Goal: Use online tool/utility: Utilize a website feature to perform a specific function

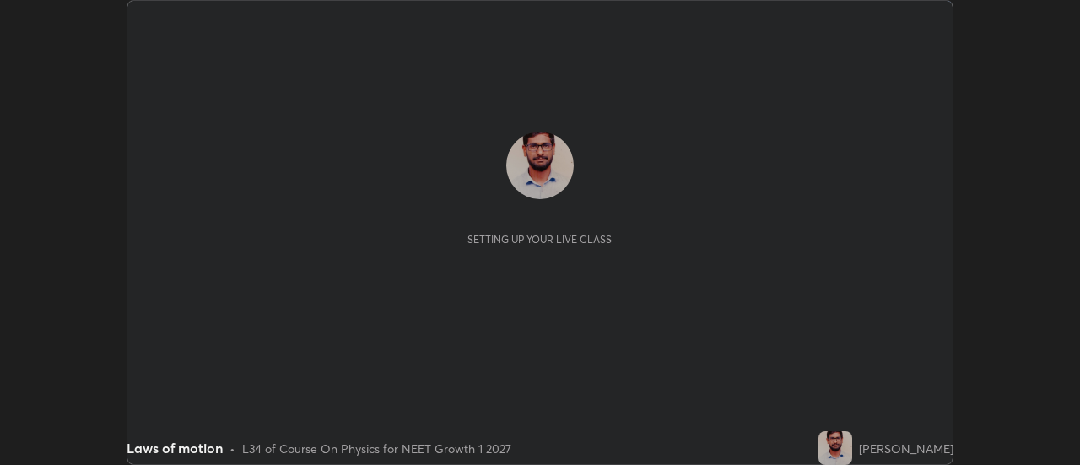
scroll to position [465, 1079]
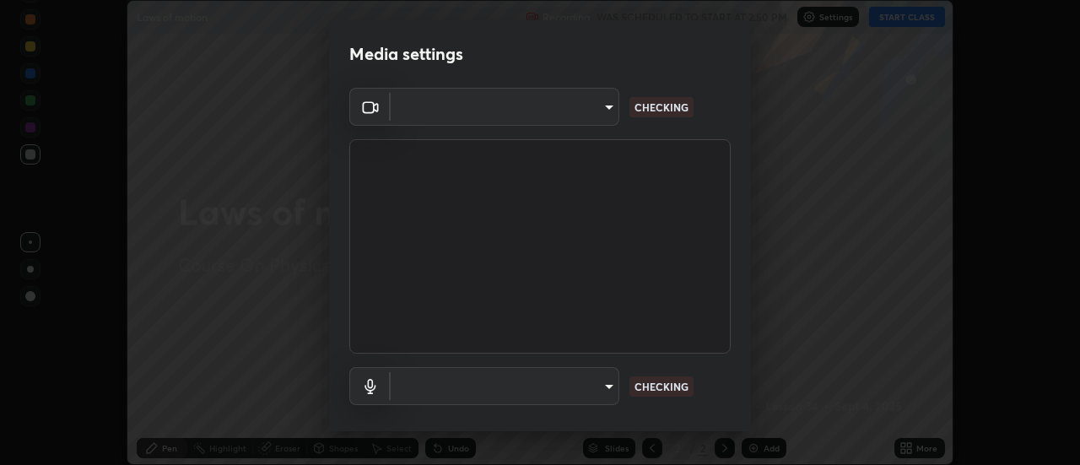
type input "488f195aeec122cb43e0740160e1882b082f3fdd4d4b6abd78f5297b28509510"
type input "default"
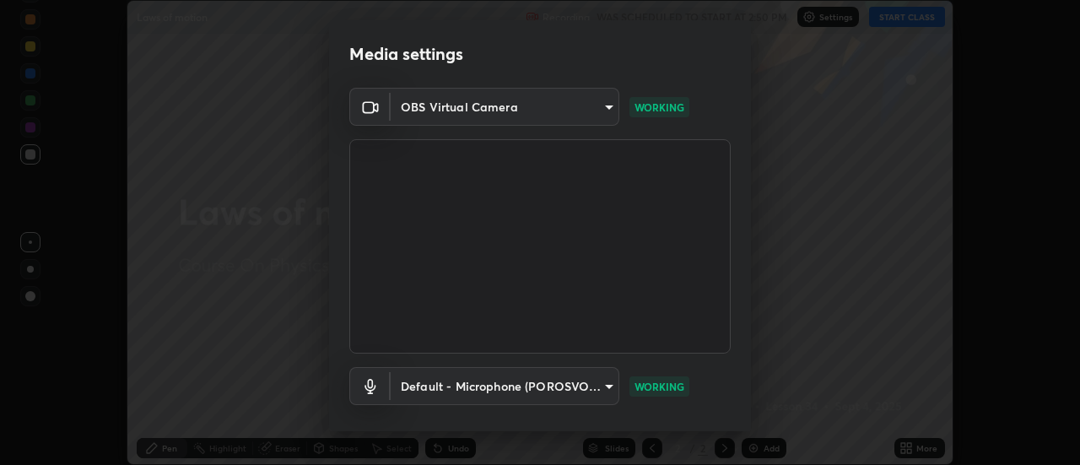
scroll to position [89, 0]
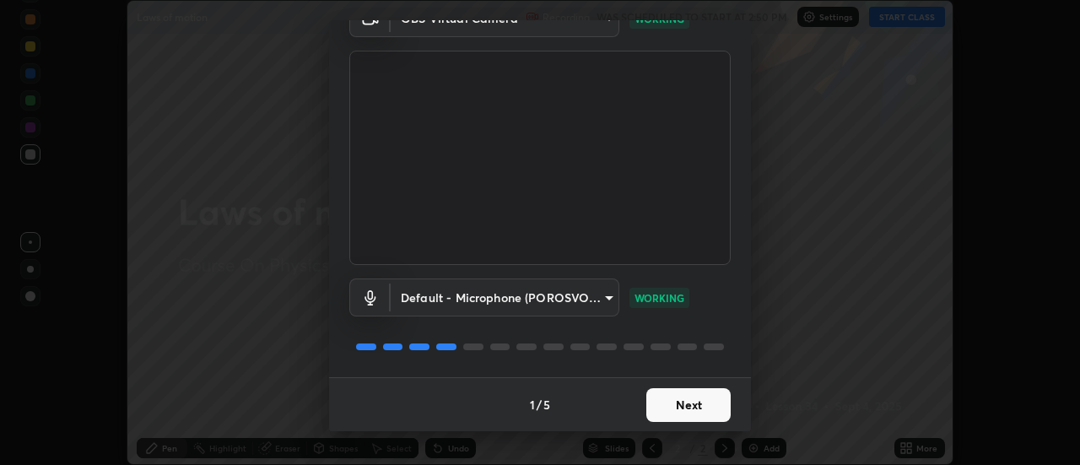
click at [684, 402] on button "Next" at bounding box center [688, 405] width 84 height 34
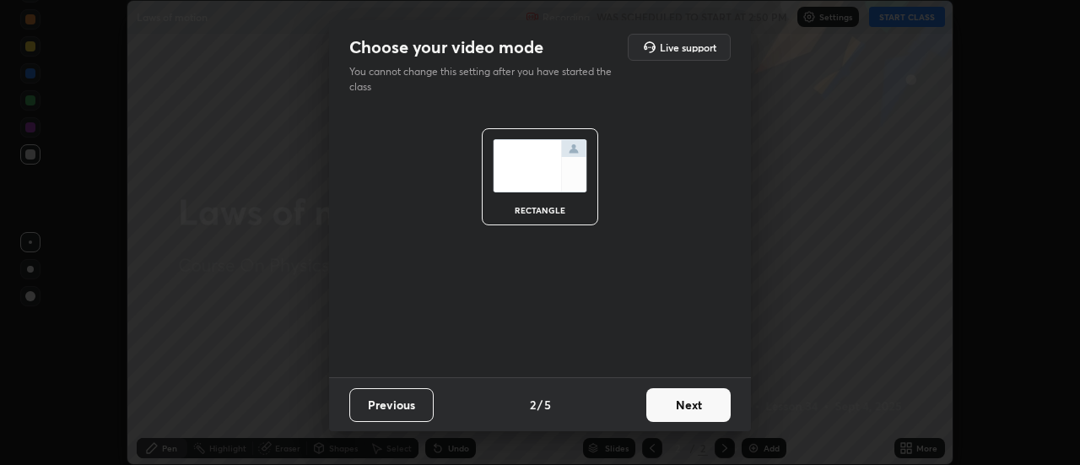
scroll to position [0, 0]
click at [682, 407] on button "Next" at bounding box center [688, 405] width 84 height 34
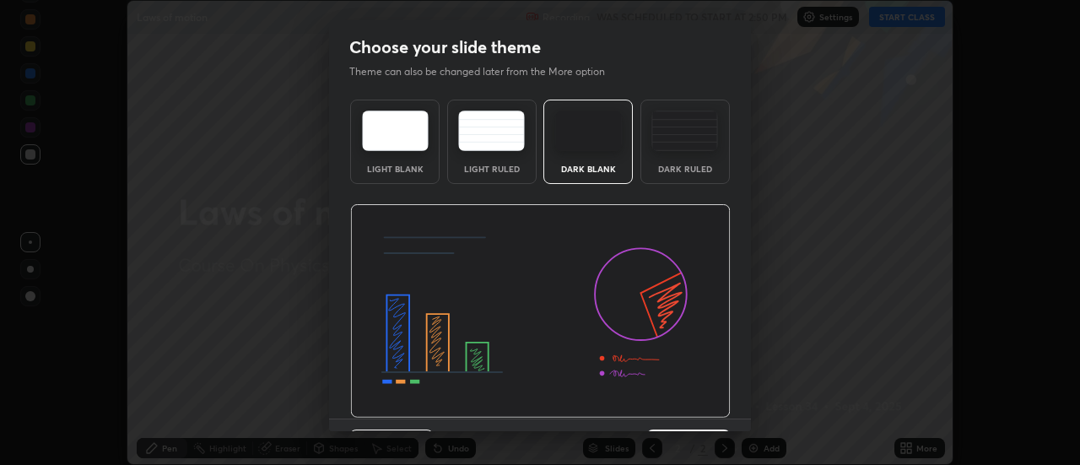
click at [688, 411] on img at bounding box center [540, 311] width 380 height 214
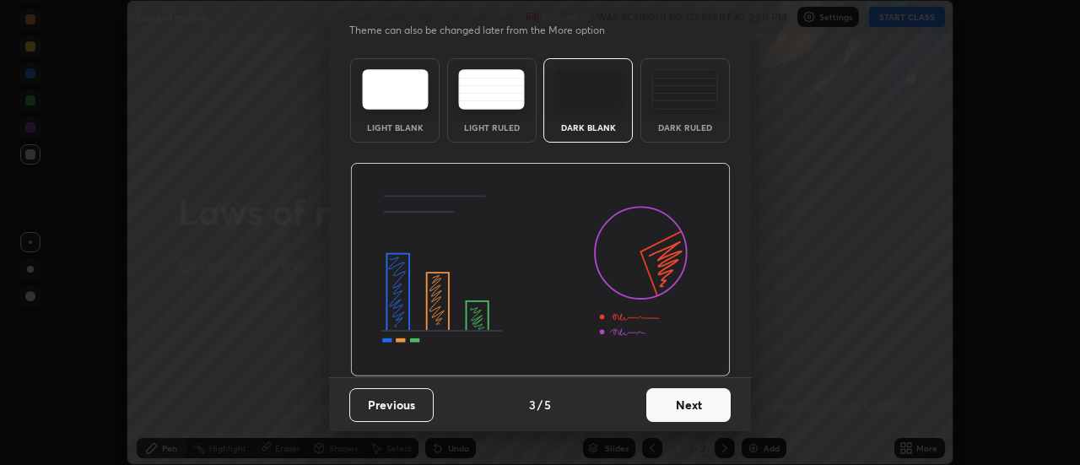
click at [693, 407] on button "Next" at bounding box center [688, 405] width 84 height 34
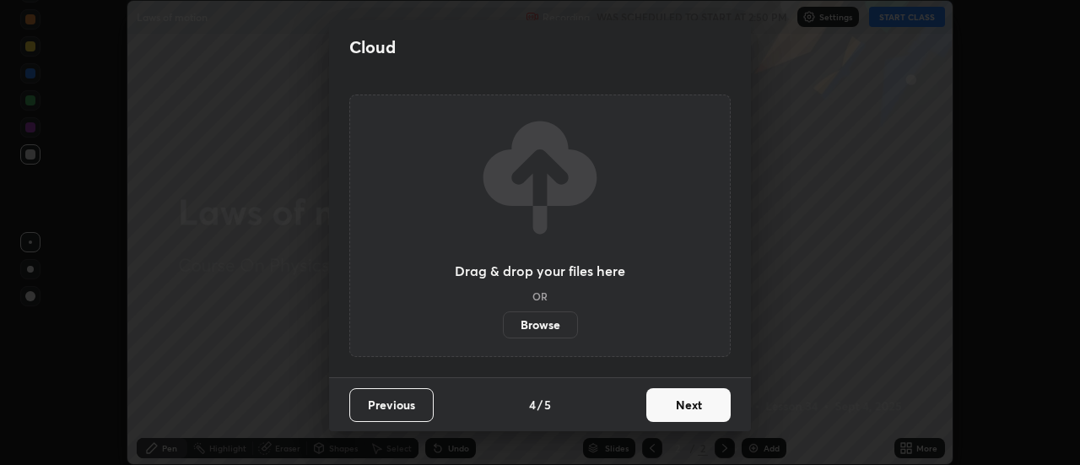
click at [698, 407] on button "Next" at bounding box center [688, 405] width 84 height 34
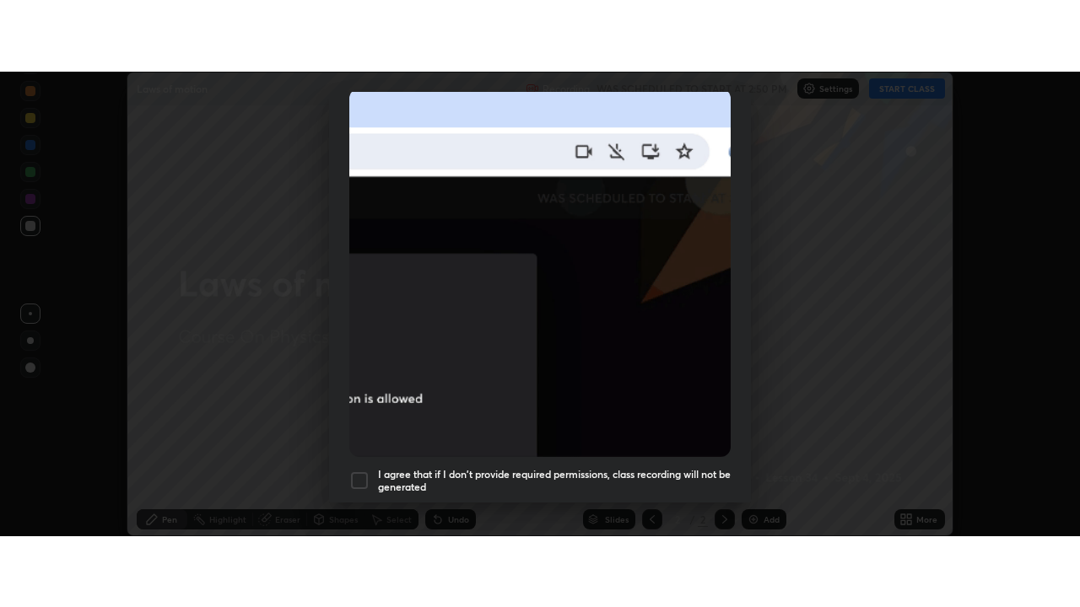
scroll to position [433, 0]
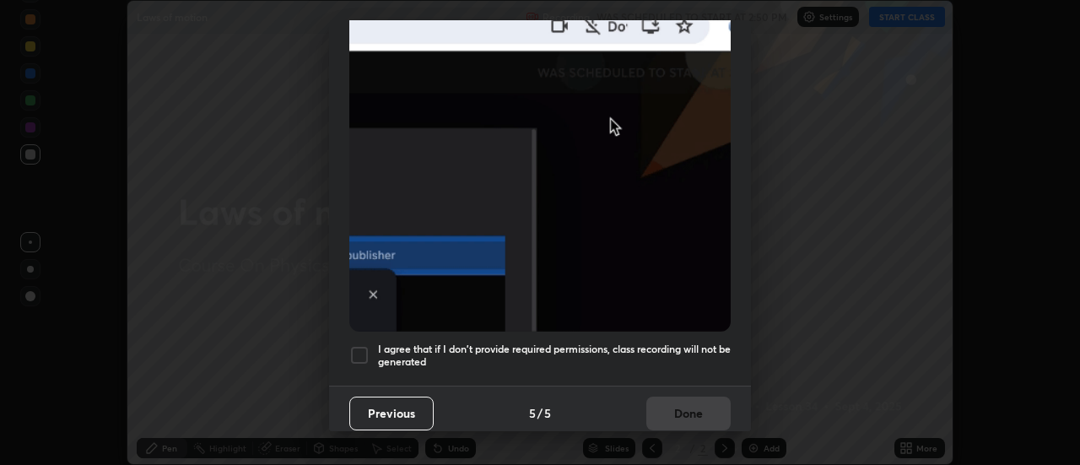
click at [363, 345] on div at bounding box center [359, 355] width 20 height 20
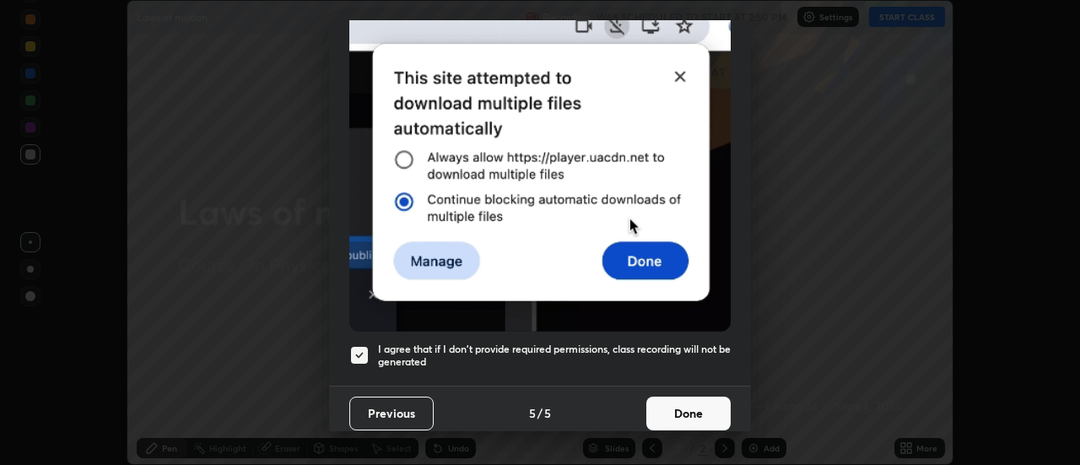
click at [693, 403] on button "Done" at bounding box center [688, 413] width 84 height 34
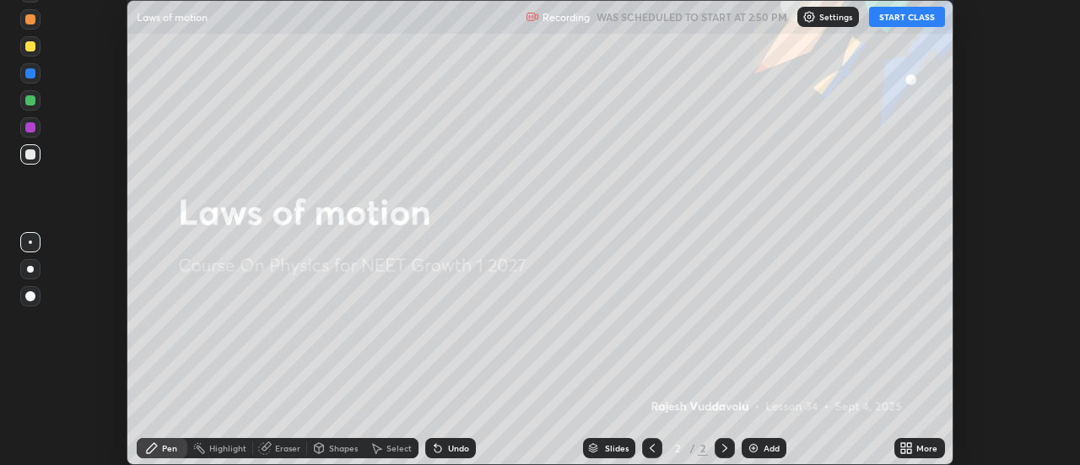
click at [909, 445] on icon at bounding box center [910, 445] width 4 height 4
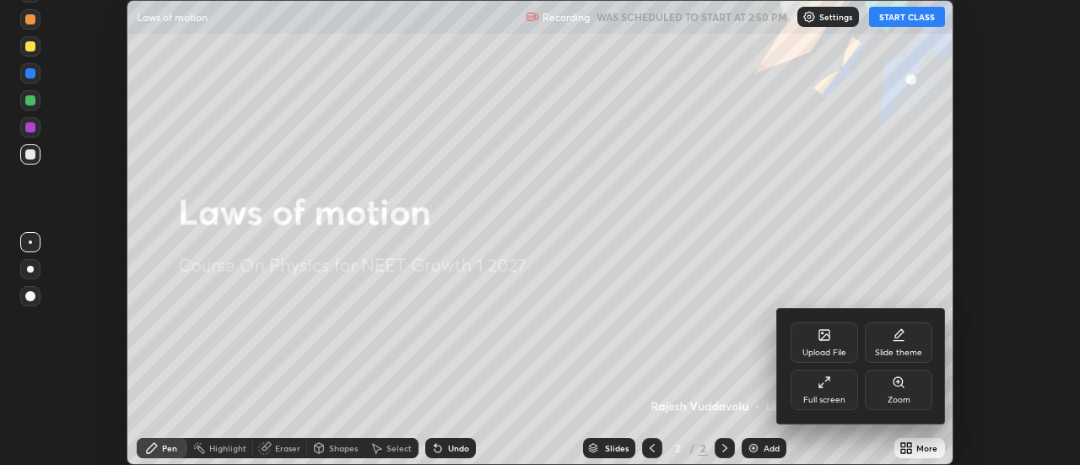
click at [828, 388] on icon at bounding box center [823, 381] width 13 height 13
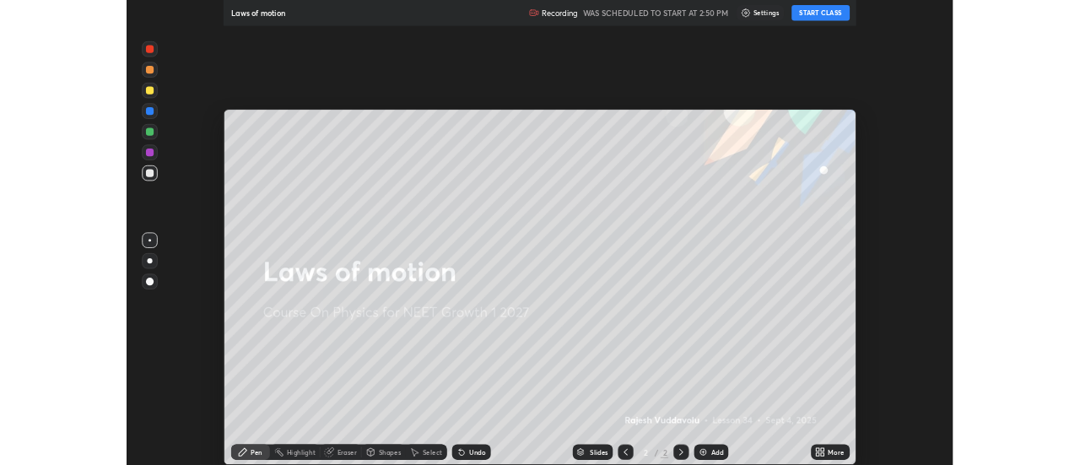
scroll to position [607, 1080]
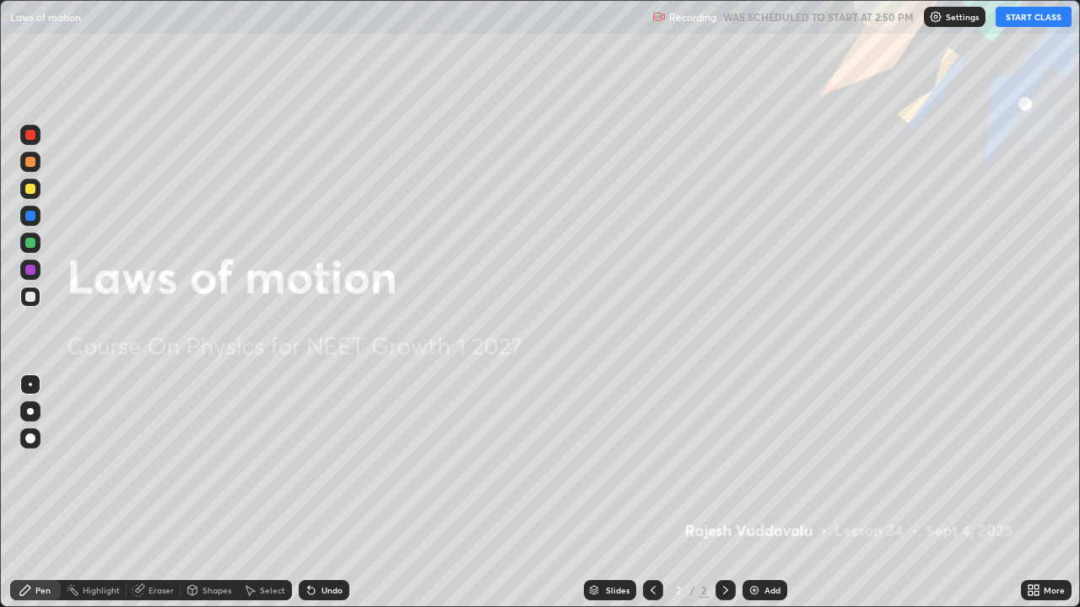
click at [761, 464] on div "Add" at bounding box center [764, 590] width 45 height 20
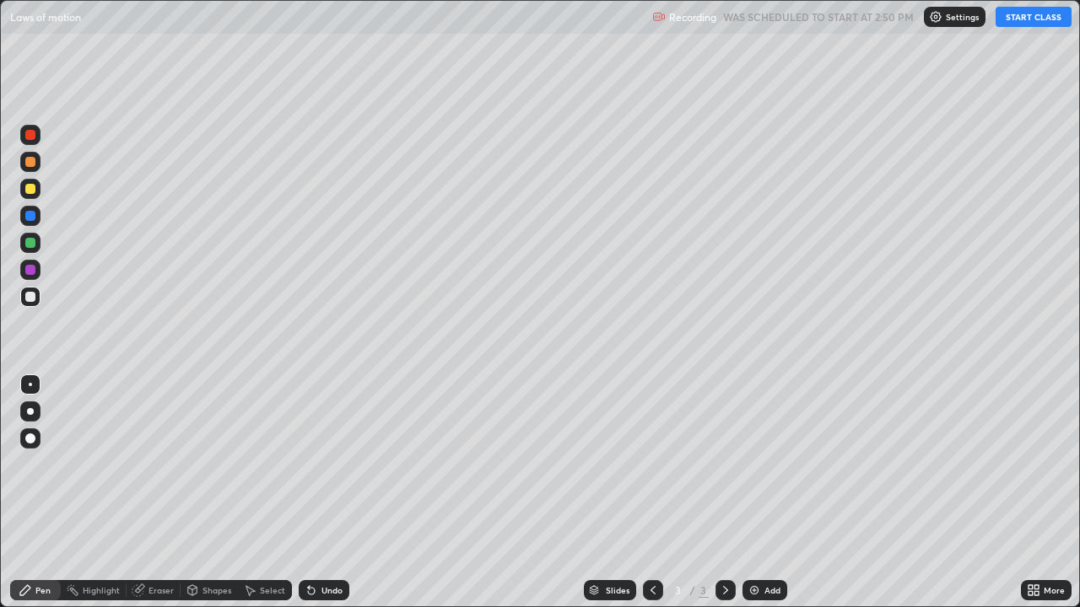
click at [1025, 19] on button "START CLASS" at bounding box center [1033, 17] width 76 height 20
click at [278, 464] on div "Select" at bounding box center [272, 590] width 25 height 8
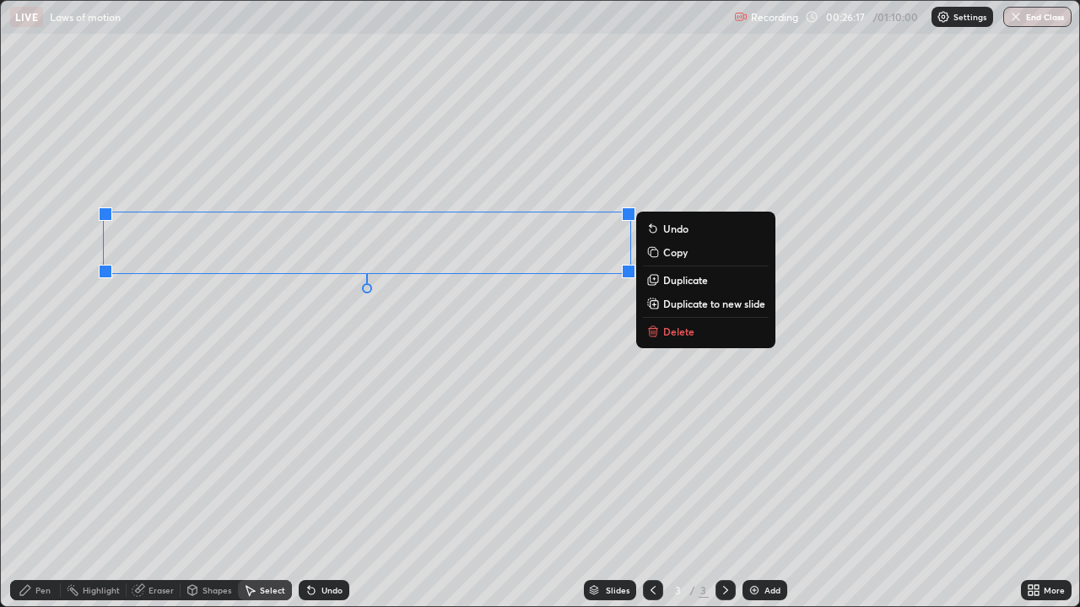
click at [686, 332] on p "Delete" at bounding box center [678, 331] width 31 height 13
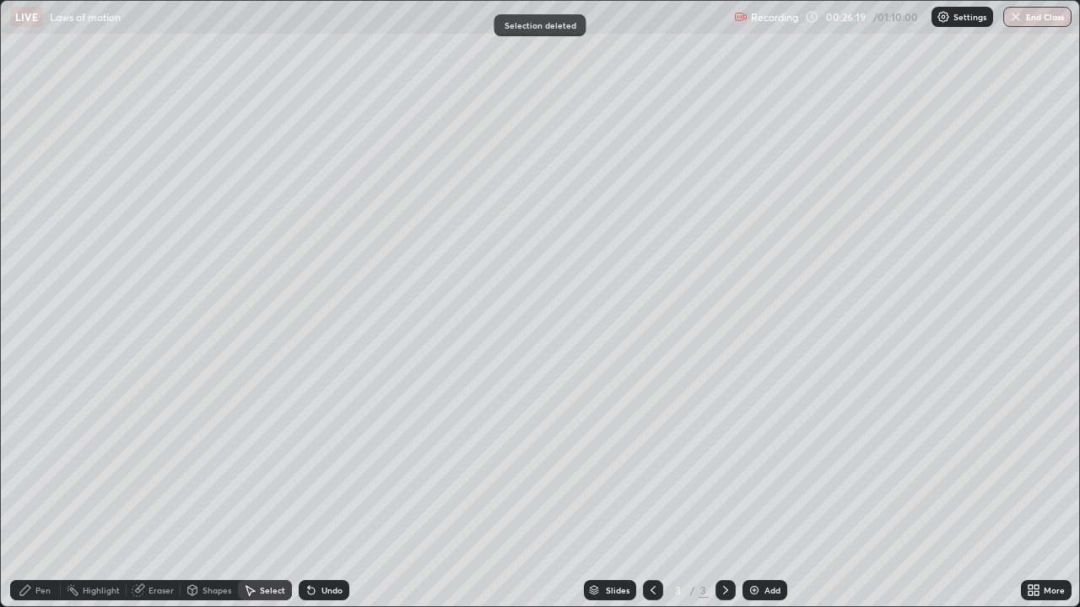
click at [43, 464] on div "Pen" at bounding box center [42, 590] width 15 height 8
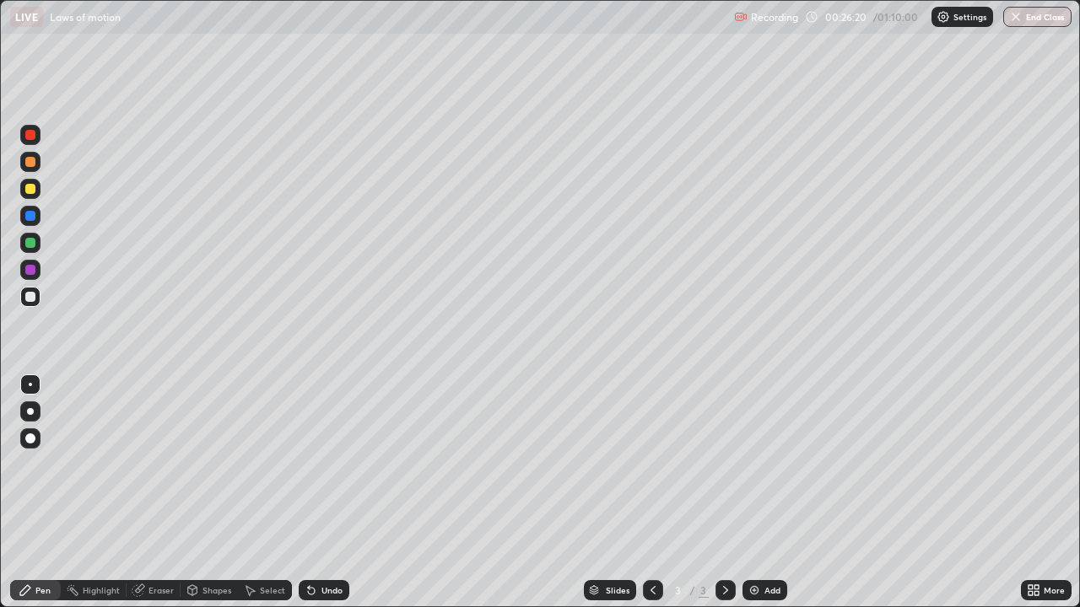
click at [163, 464] on div "Eraser" at bounding box center [160, 590] width 25 height 8
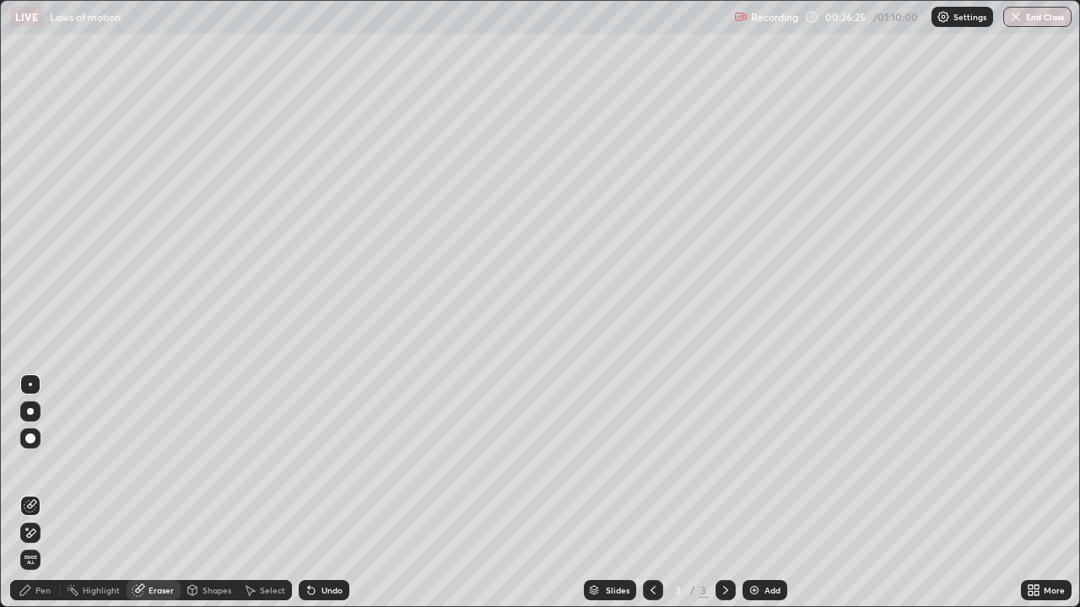
click at [37, 464] on div "Pen" at bounding box center [42, 590] width 15 height 8
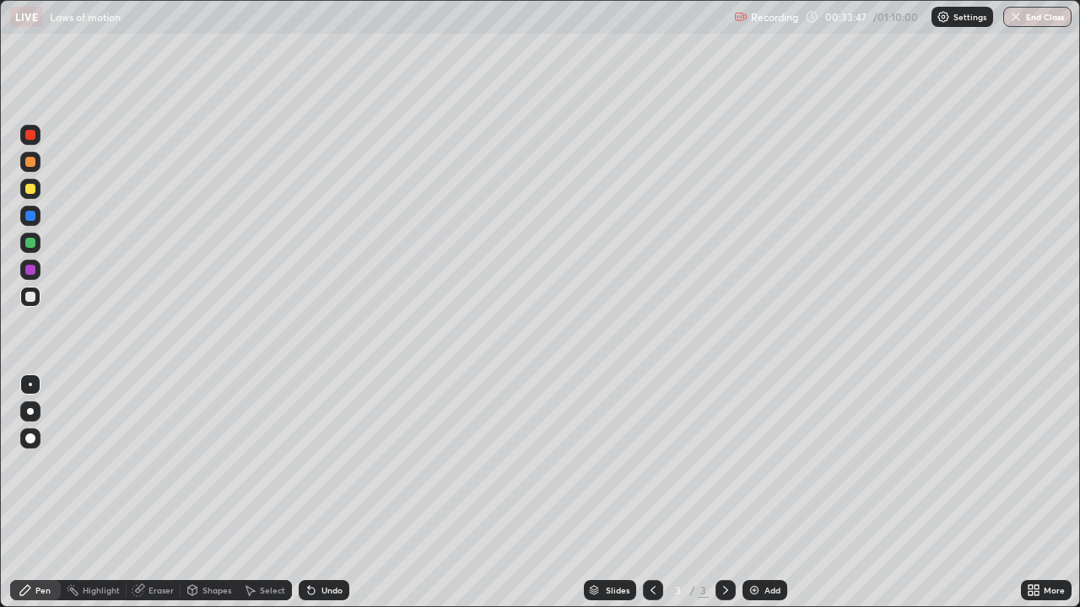
click at [262, 464] on div "Select" at bounding box center [265, 590] width 54 height 20
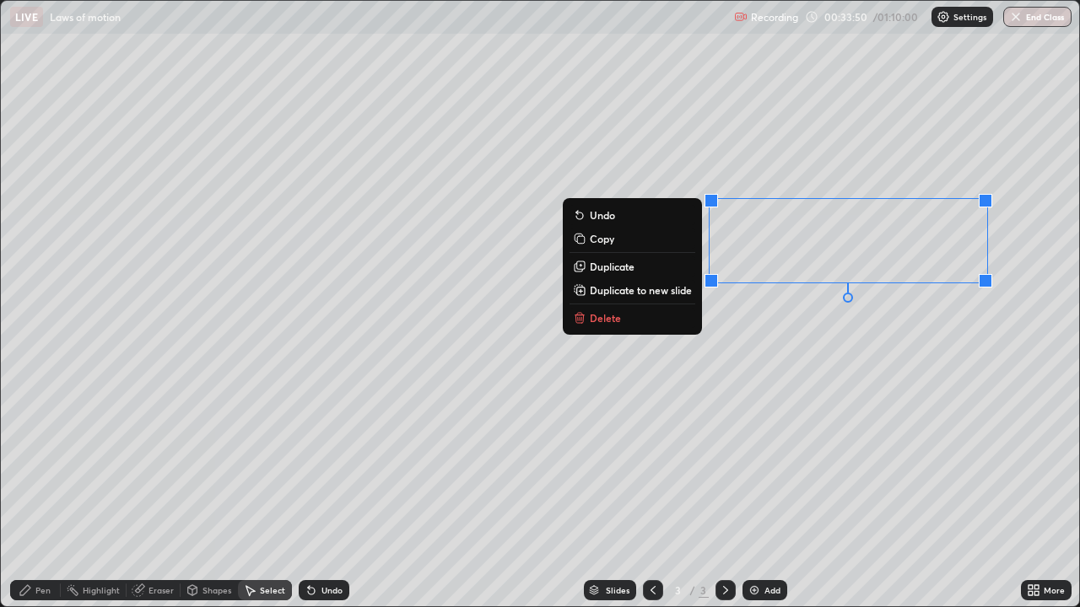
click at [639, 317] on button "Delete" at bounding box center [632, 318] width 126 height 20
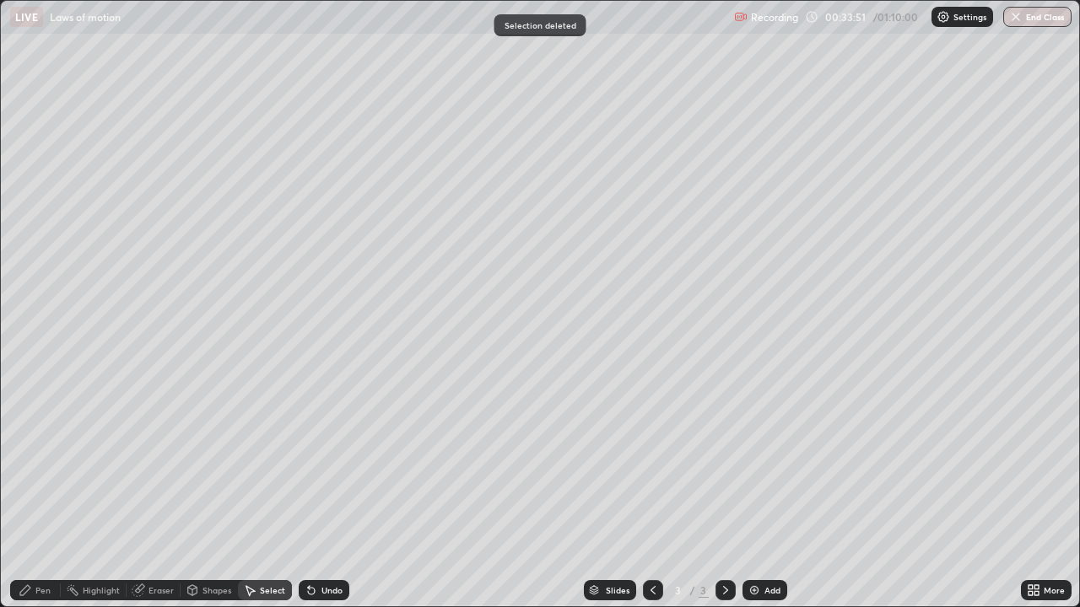
click at [40, 464] on div "Pen" at bounding box center [35, 590] width 51 height 20
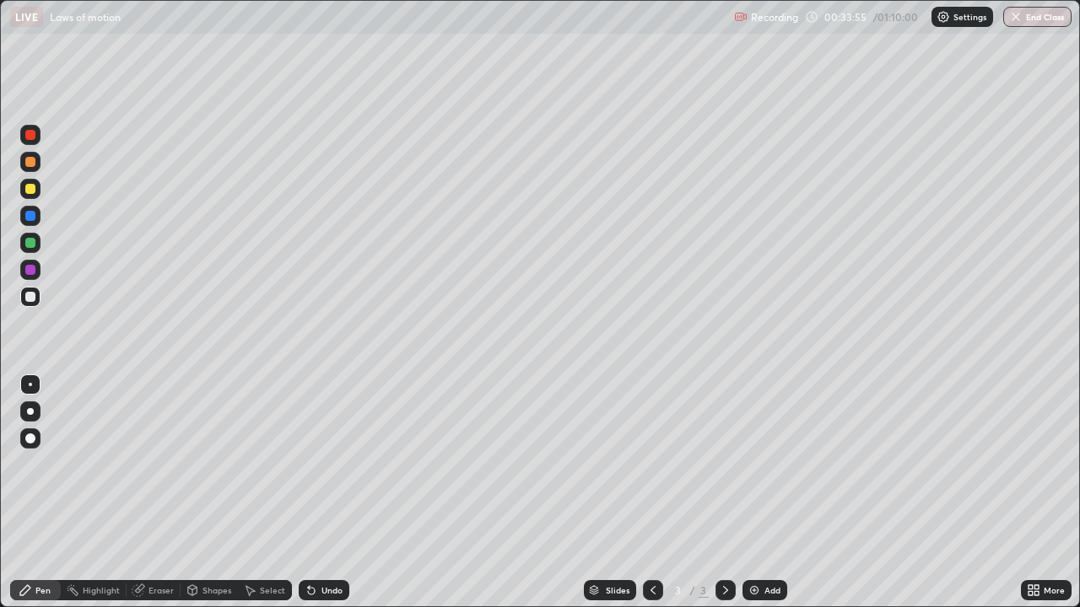
click at [332, 464] on div "Undo" at bounding box center [324, 590] width 51 height 20
click at [155, 464] on div "Eraser" at bounding box center [160, 590] width 25 height 8
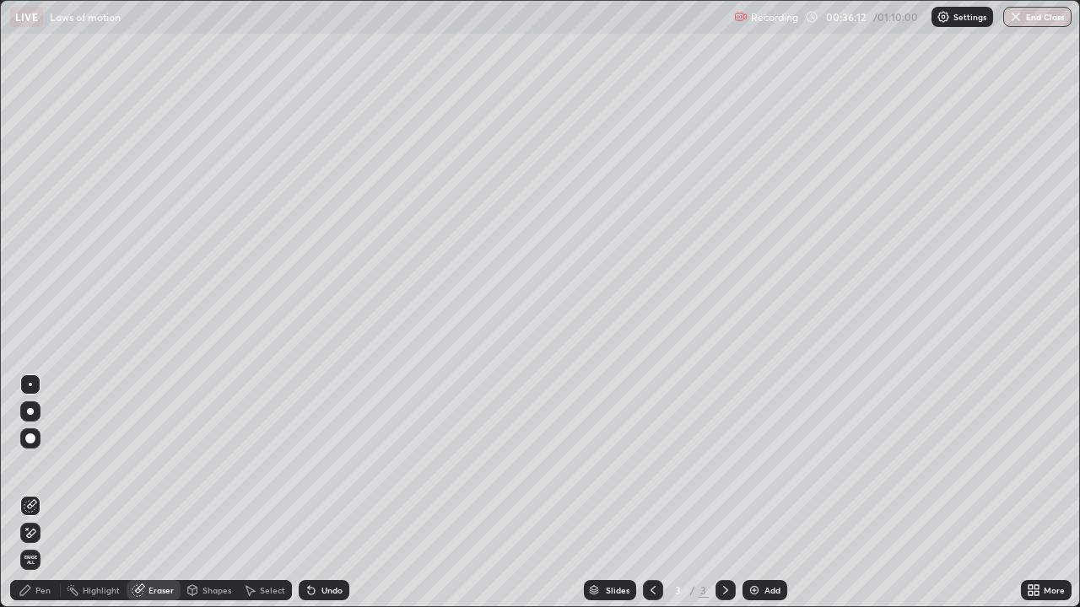
click at [43, 464] on div "Pen" at bounding box center [42, 590] width 15 height 8
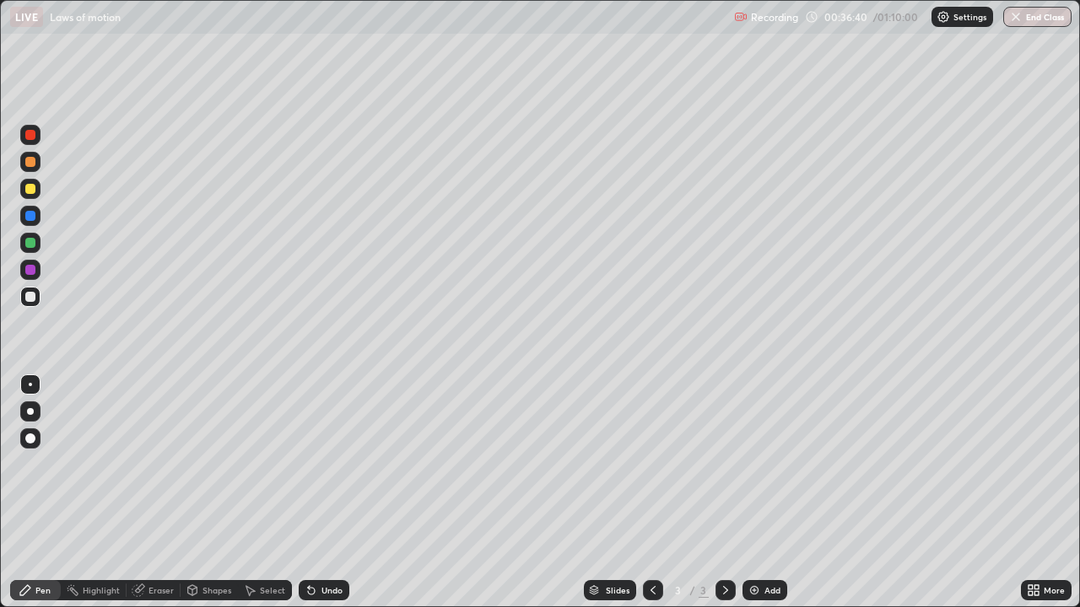
click at [321, 464] on div "Undo" at bounding box center [331, 590] width 21 height 8
click at [251, 464] on icon at bounding box center [249, 590] width 13 height 13
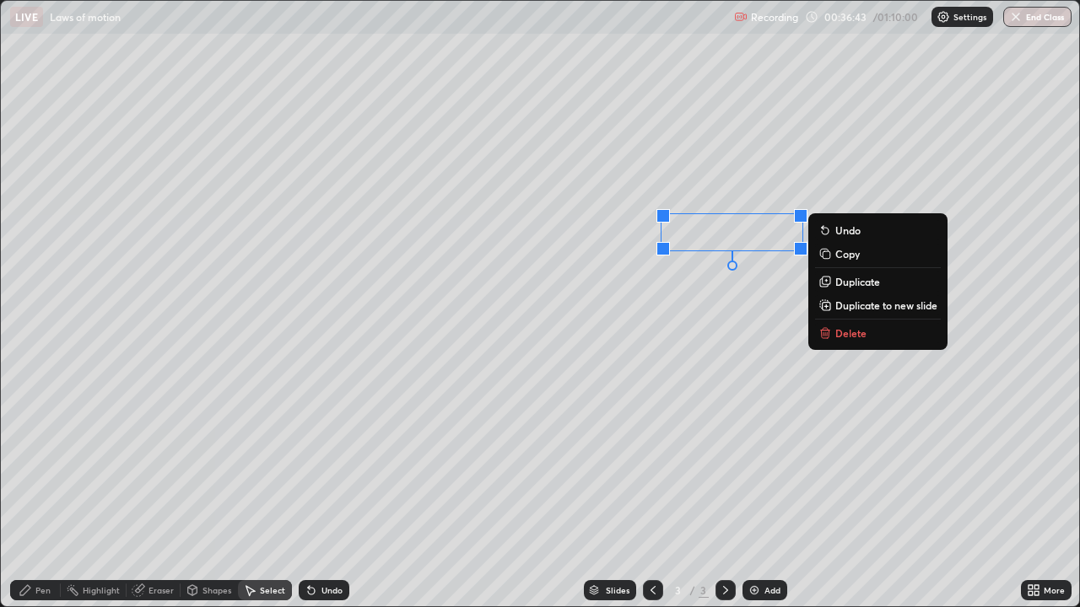
click at [854, 331] on p "Delete" at bounding box center [850, 332] width 31 height 13
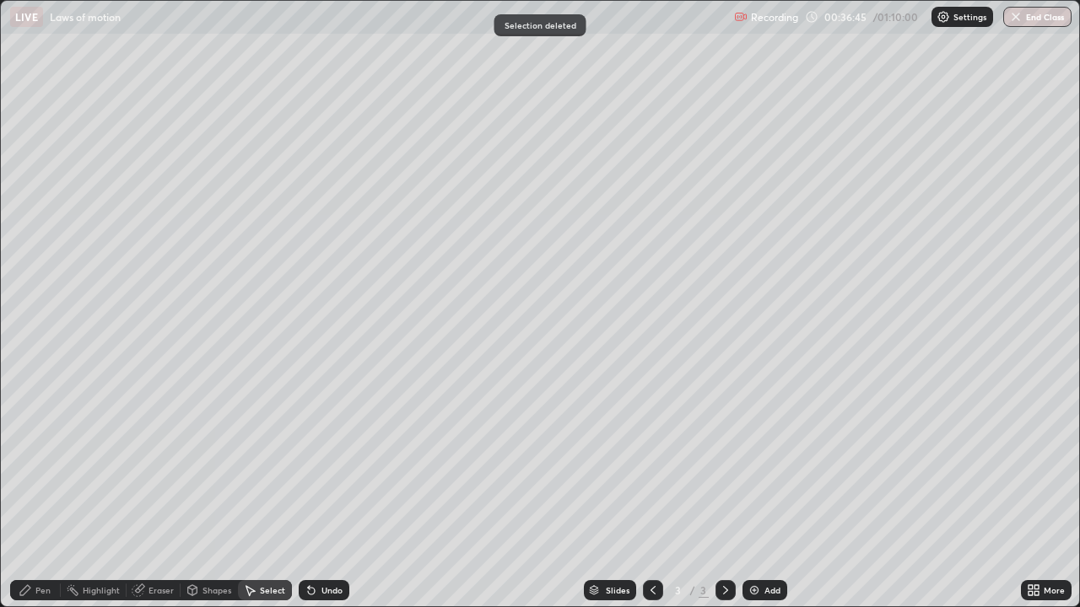
click at [49, 464] on div "Pen" at bounding box center [42, 590] width 15 height 8
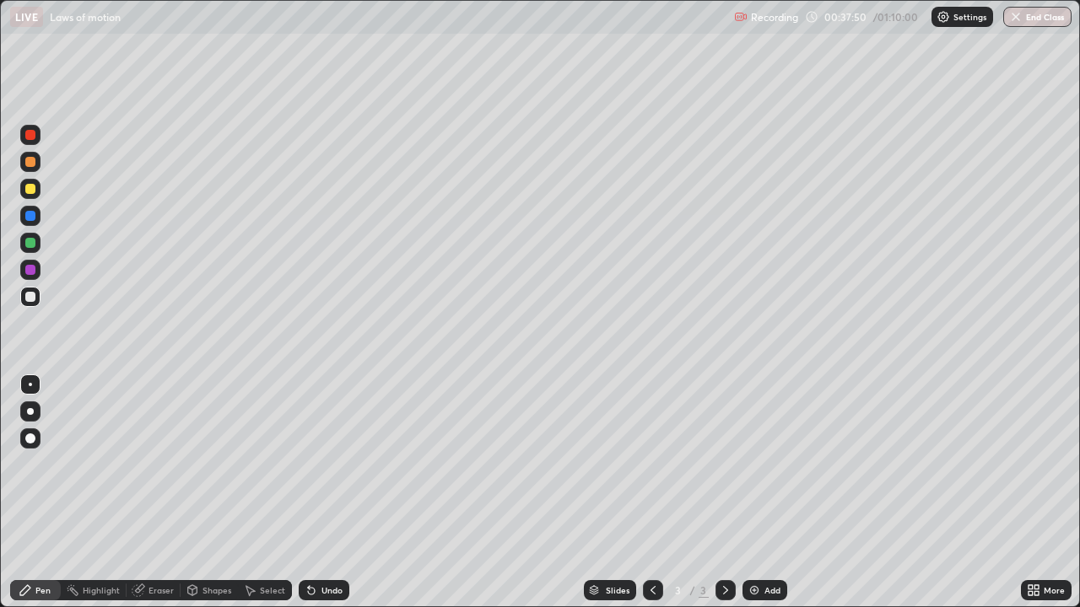
click at [151, 464] on div "Eraser" at bounding box center [160, 590] width 25 height 8
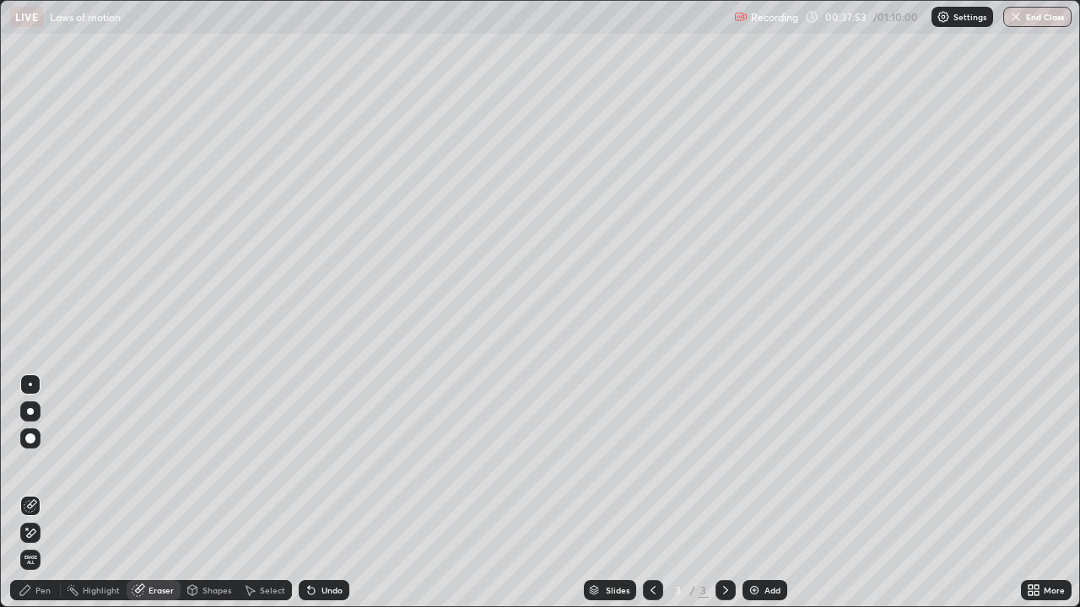
click at [43, 464] on div "Pen" at bounding box center [42, 590] width 15 height 8
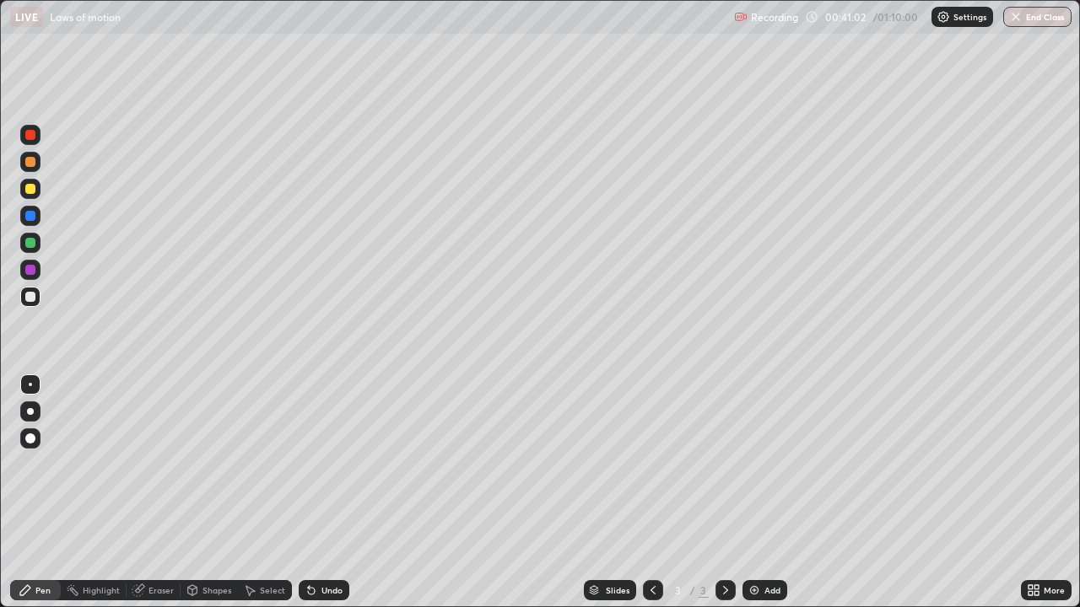
click at [758, 464] on div "Add" at bounding box center [764, 590] width 45 height 20
click at [651, 464] on icon at bounding box center [652, 590] width 13 height 13
click at [723, 464] on icon at bounding box center [725, 590] width 5 height 8
click at [1026, 24] on button "End Class" at bounding box center [1038, 17] width 67 height 20
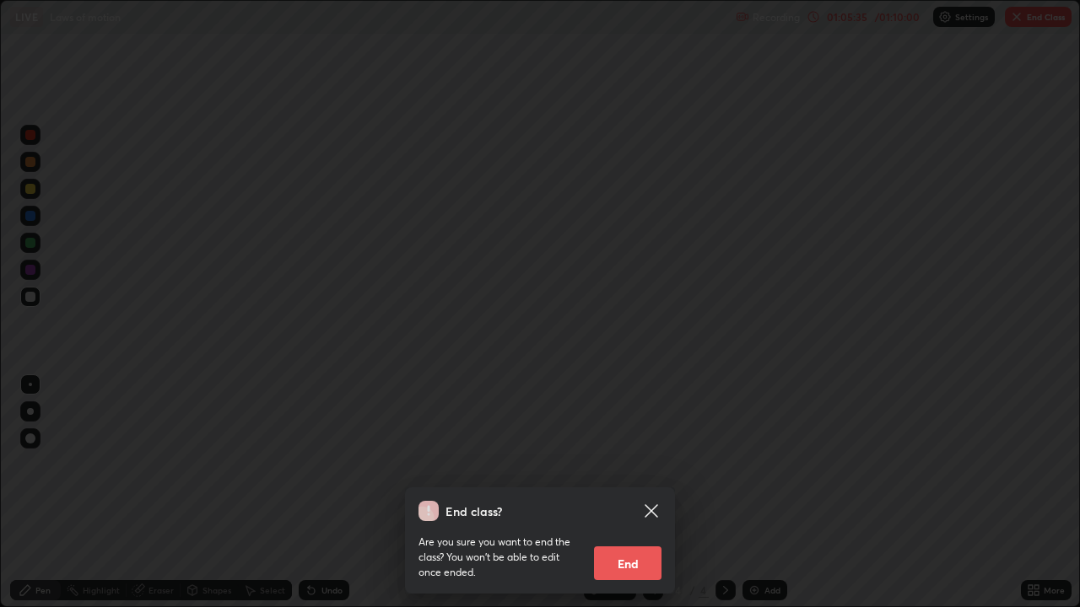
click at [630, 464] on button "End" at bounding box center [627, 564] width 67 height 34
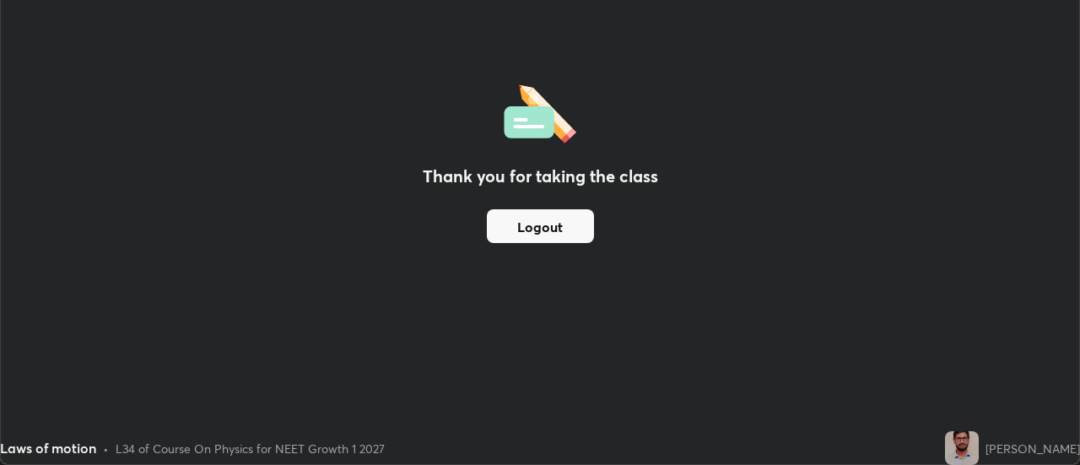
scroll to position [83892, 83277]
